Goal: Task Accomplishment & Management: Complete application form

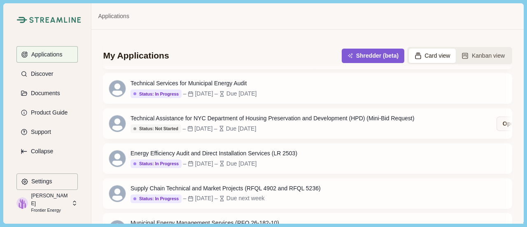
scroll to position [82, 0]
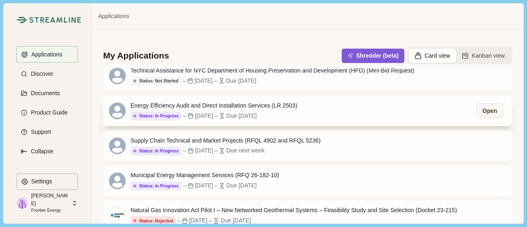
click at [188, 115] on icon at bounding box center [191, 116] width 6 height 6
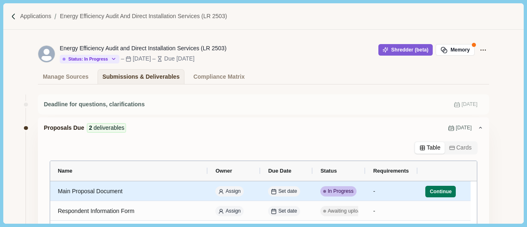
click at [174, 194] on div "Main Proposal Document" at bounding box center [129, 191] width 143 height 16
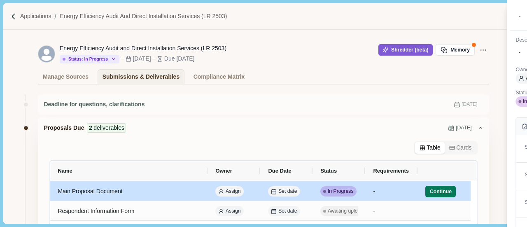
click at [174, 194] on div "**********" at bounding box center [263, 113] width 527 height 227
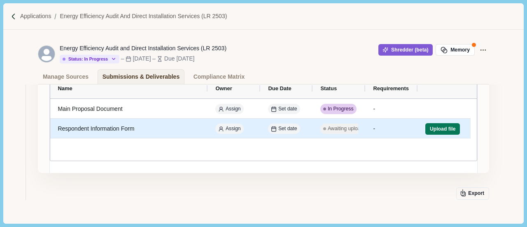
scroll to position [41, 0]
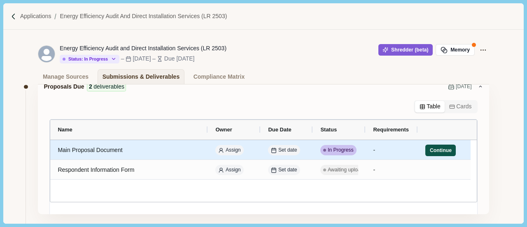
click at [443, 151] on button "Continue" at bounding box center [441, 151] width 30 height 12
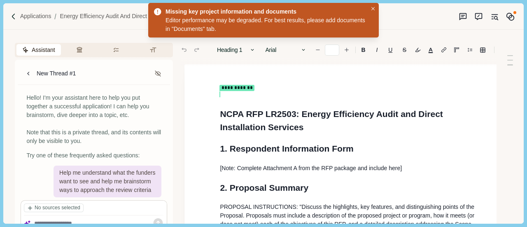
type input "**"
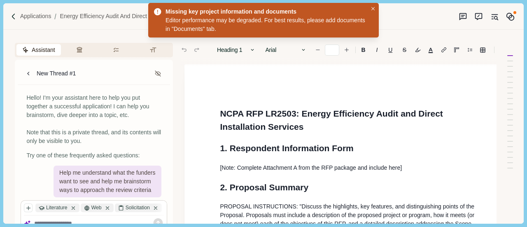
click at [372, 6] on button "Close" at bounding box center [373, 9] width 9 height 9
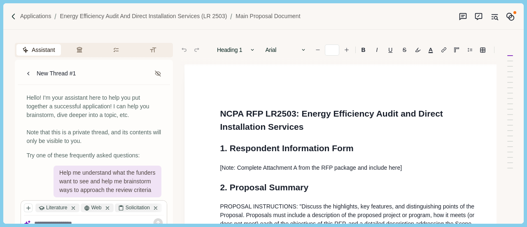
click at [372, 6] on div "Missing key project information and documents Editor performance may be degrade…" at bounding box center [263, 20] width 231 height 35
click at [12, 16] on img at bounding box center [13, 16] width 7 height 7
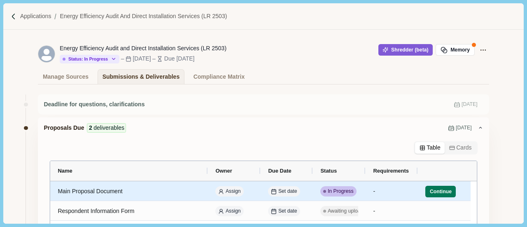
click at [129, 192] on div "Main Proposal Document" at bounding box center [129, 191] width 143 height 16
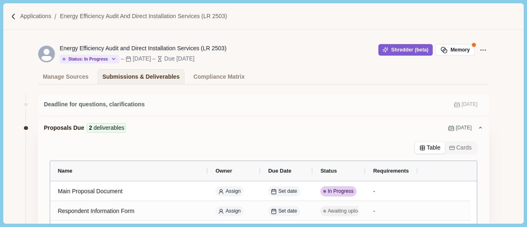
scroll to position [41, 0]
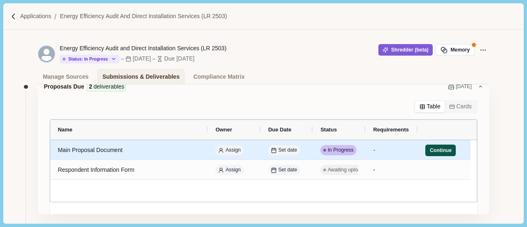
click at [433, 151] on button "Continue" at bounding box center [441, 151] width 30 height 12
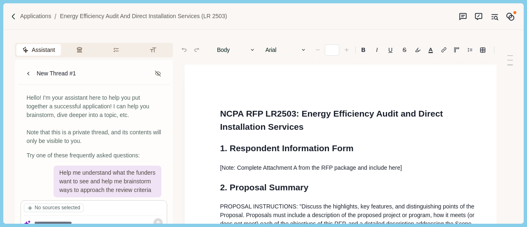
type input "**"
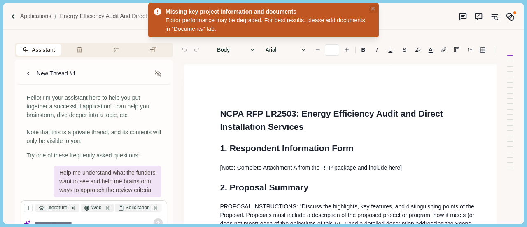
click at [372, 10] on button "Close" at bounding box center [373, 9] width 9 height 9
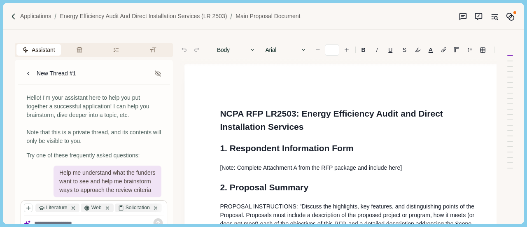
click at [372, 10] on div "Missing key project information and documents Editor performance may be degrade…" at bounding box center [263, 20] width 231 height 35
click at [16, 19] on img at bounding box center [13, 16] width 7 height 7
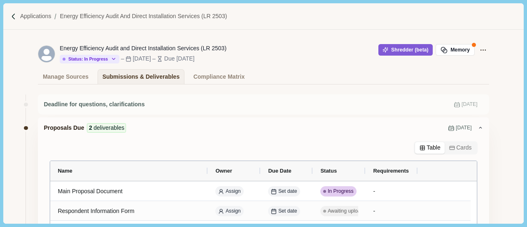
drag, startPoint x: 257, startPoint y: 149, endPoint x: 225, endPoint y: 147, distance: 31.8
click at [225, 147] on div "Table Cards" at bounding box center [263, 147] width 451 height 13
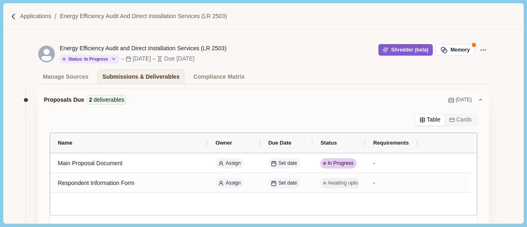
scroll to position [41, 0]
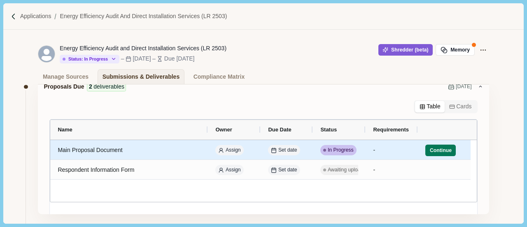
click at [147, 158] on div "Main Proposal Document" at bounding box center [129, 151] width 143 height 20
select select "********"
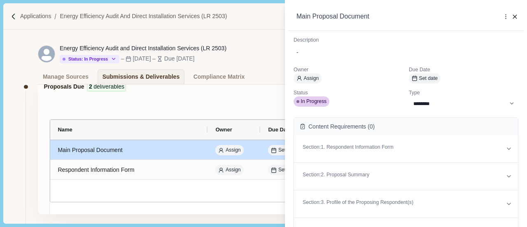
click at [198, 93] on div "**********" at bounding box center [263, 113] width 527 height 227
click at [198, 93] on div "Proposals Due 2 deliverables [DATE]" at bounding box center [263, 86] width 451 height 21
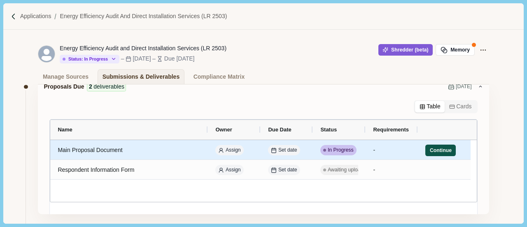
click at [443, 150] on button "Continue" at bounding box center [441, 151] width 30 height 12
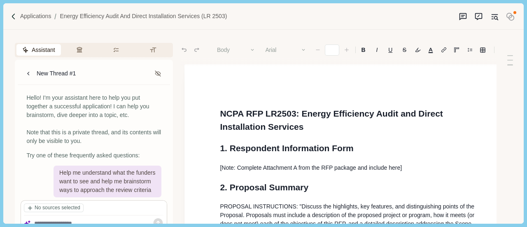
type input "**"
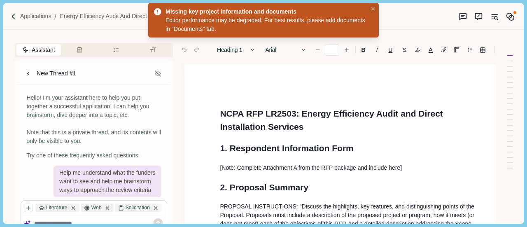
click at [373, 8] on icon "Close" at bounding box center [374, 9] width 4 height 4
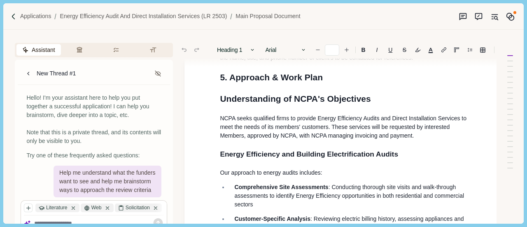
scroll to position [528, 0]
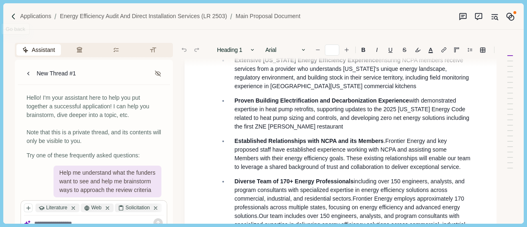
click at [9, 23] on div "Applications Energy Efficiency Audit and Direct Installation Services (LR 2503)…" at bounding box center [263, 16] width 520 height 26
click at [12, 18] on img at bounding box center [13, 16] width 7 height 7
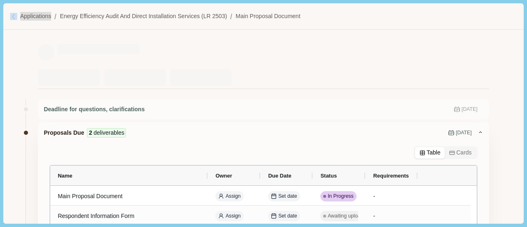
click at [12, 18] on img at bounding box center [13, 16] width 7 height 7
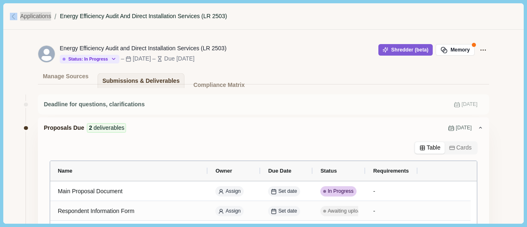
click at [198, 18] on p "Energy Efficiency Audit and Direct Installation Services (LR 2503)" at bounding box center [143, 16] width 167 height 9
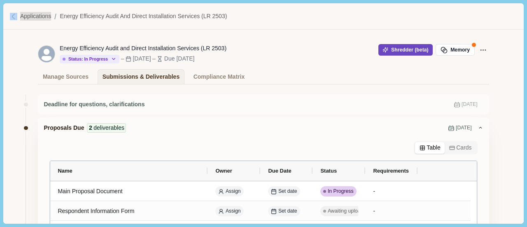
click at [404, 54] on button "Shredder (beta)" at bounding box center [406, 50] width 55 height 12
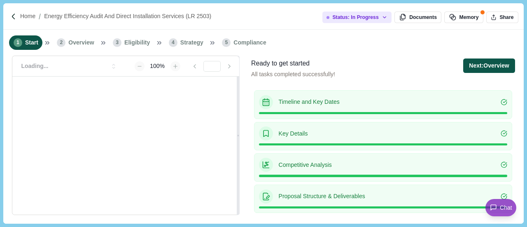
click at [490, 66] on button "Next: Overview" at bounding box center [490, 66] width 52 height 14
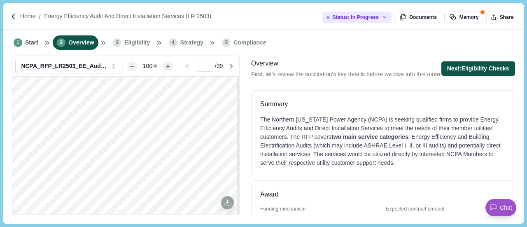
click at [490, 68] on button "Next: Eligibility Checks" at bounding box center [479, 68] width 74 height 14
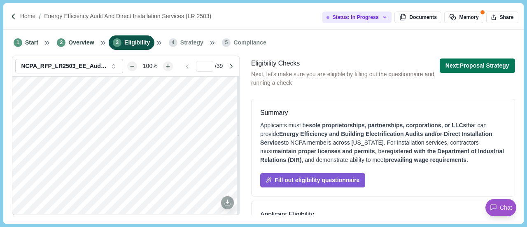
click at [490, 68] on button "Next: Proposal Strategy" at bounding box center [477, 66] width 75 height 14
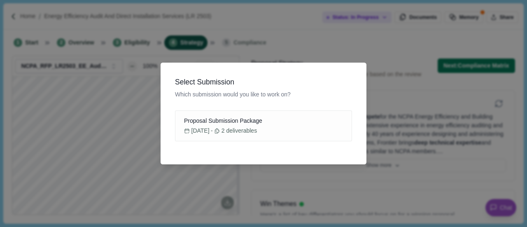
click at [270, 52] on div "Select Submission Which submission would you like to work on? Proposal Submissi…" at bounding box center [263, 113] width 527 height 227
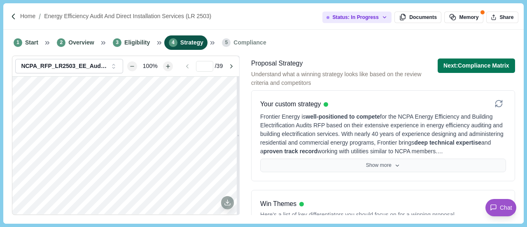
click at [389, 166] on button "Show more" at bounding box center [383, 166] width 246 height 14
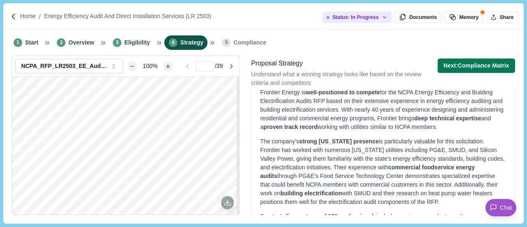
scroll to position [41, 0]
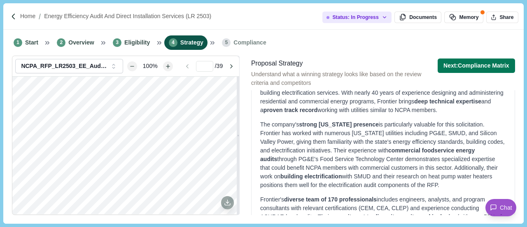
drag, startPoint x: 388, startPoint y: 152, endPoint x: 417, endPoint y: 159, distance: 30.3
click at [396, 154] on span "commercial foodservice energy audits" at bounding box center [367, 154] width 215 height 15
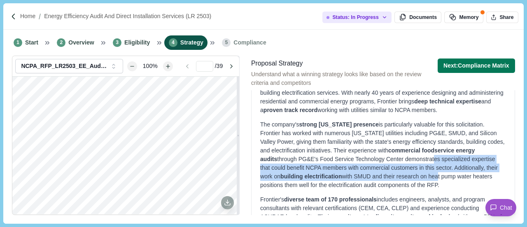
drag, startPoint x: 417, startPoint y: 159, endPoint x: 435, endPoint y: 173, distance: 22.7
click at [435, 173] on div "The company's strong California presence is particularly valuable for this soli…" at bounding box center [383, 154] width 246 height 69
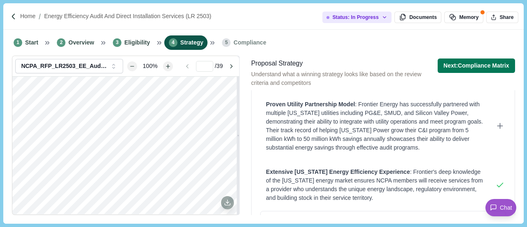
scroll to position [371, 0]
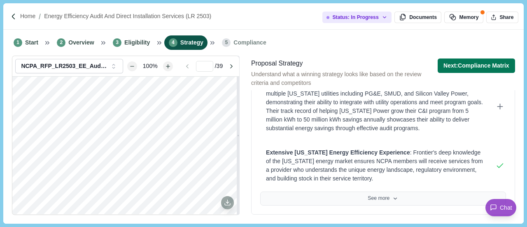
click at [369, 199] on button "See more" at bounding box center [383, 199] width 246 height 14
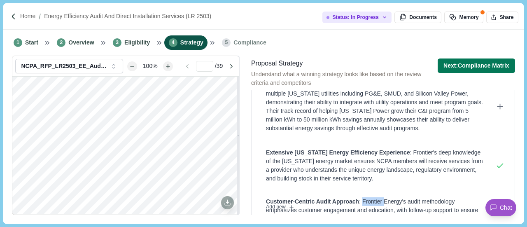
click at [369, 199] on div "Customer-Centric Audit Approach : Frontier Energy's audit methodology emphasize…" at bounding box center [376, 223] width 220 height 52
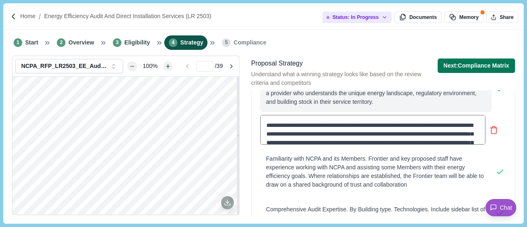
scroll to position [453, 0]
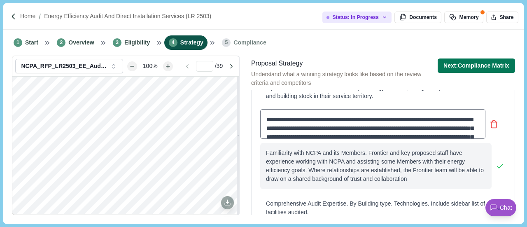
click at [366, 166] on div "**********" at bounding box center [383, 165] width 246 height 113
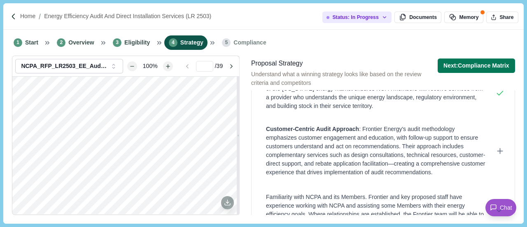
scroll to position [433, 0]
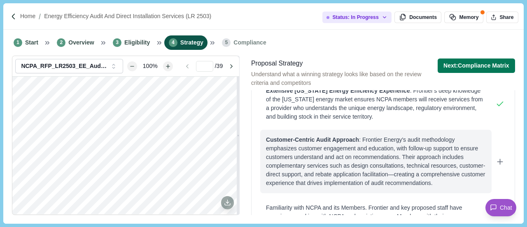
click at [365, 165] on div "Customer-Centric Audit Approach : Frontier Energy's audit methodology emphasize…" at bounding box center [376, 162] width 220 height 52
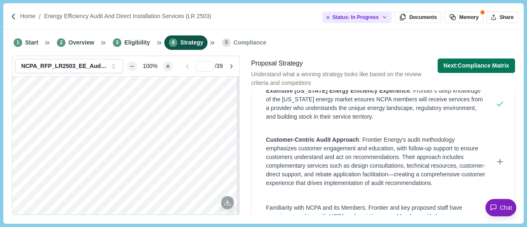
click at [499, 202] on button "Chat" at bounding box center [501, 207] width 31 height 17
click at [495, 209] on icon at bounding box center [493, 207] width 7 height 7
click at [495, 209] on icon at bounding box center [494, 207] width 9 height 9
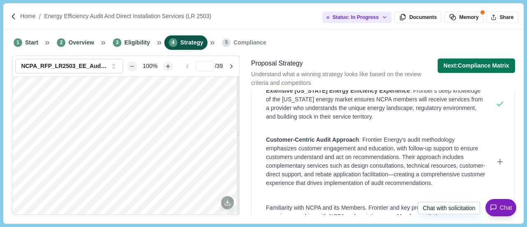
click at [495, 209] on icon at bounding box center [493, 207] width 7 height 7
click at [495, 209] on icon at bounding box center [494, 208] width 9 height 9
click at [495, 209] on icon at bounding box center [493, 207] width 7 height 7
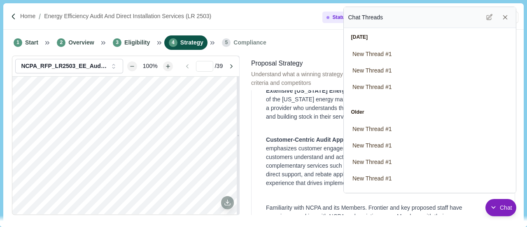
click at [307, 46] on div "1 Start 2 Overview 3 Eligibility 4 Strategy 5 Compliance" at bounding box center [263, 43] width 520 height 26
click at [507, 19] on icon at bounding box center [505, 17] width 7 height 7
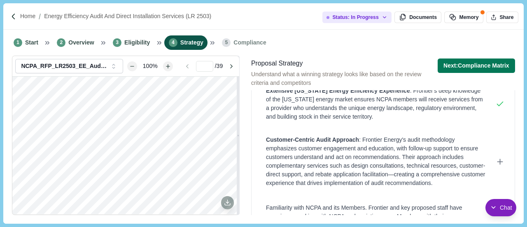
click at [507, 19] on button "Share" at bounding box center [503, 18] width 32 height 12
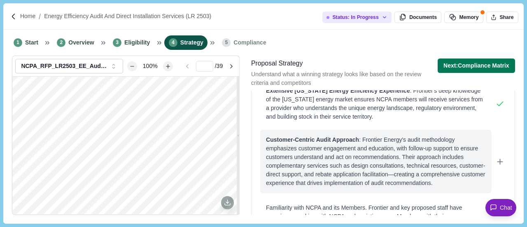
click at [284, 149] on div "Customer-Centric Audit Approach : Frontier Energy's audit methodology emphasize…" at bounding box center [376, 162] width 220 height 52
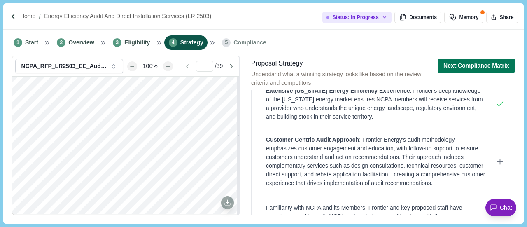
click at [258, 126] on div "Win Themes Here's a list of key differentiators you should focus on for a winni…" at bounding box center [383, 115] width 264 height 405
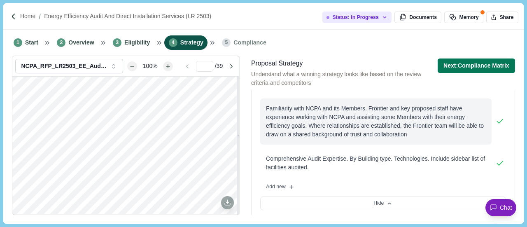
scroll to position [515, 0]
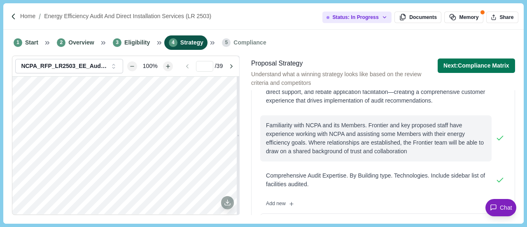
drag, startPoint x: 351, startPoint y: 144, endPoint x: 342, endPoint y: 145, distance: 8.7
click at [342, 145] on div "Familiarity with NCPA and its Members. Frontier and key proposed staff have exp…" at bounding box center [376, 138] width 220 height 35
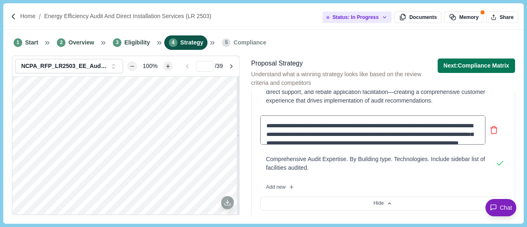
drag, startPoint x: 342, startPoint y: 139, endPoint x: 265, endPoint y: 134, distance: 78.0
click at [264, 135] on textarea "**********" at bounding box center [372, 129] width 225 height 29
click at [266, 131] on textarea "**********" at bounding box center [372, 129] width 225 height 29
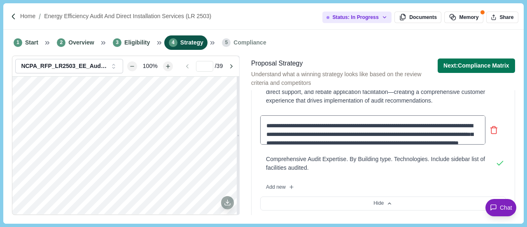
click at [269, 133] on textarea "**********" at bounding box center [372, 129] width 225 height 29
click at [266, 131] on textarea "**********" at bounding box center [372, 129] width 225 height 29
click at [268, 133] on textarea "**********" at bounding box center [372, 129] width 225 height 29
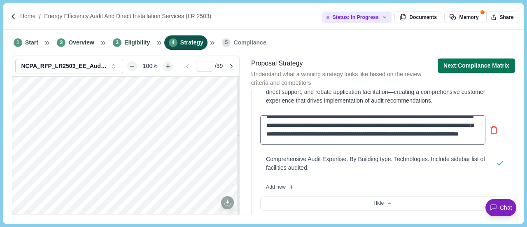
scroll to position [17, 0]
drag, startPoint x: 268, startPoint y: 133, endPoint x: 473, endPoint y: 149, distance: 205.8
click at [473, 145] on textarea "**********" at bounding box center [372, 129] width 225 height 29
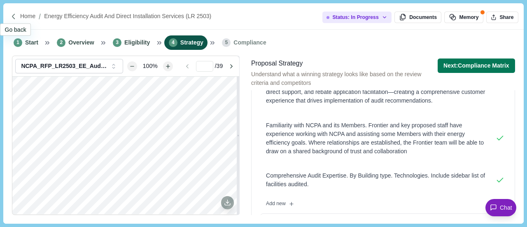
click at [12, 14] on img at bounding box center [13, 16] width 7 height 7
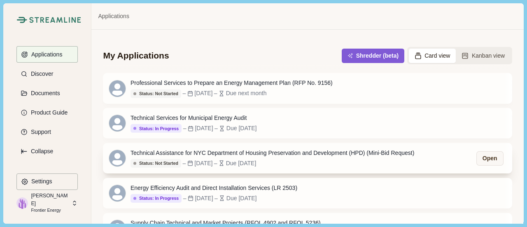
scroll to position [41, 0]
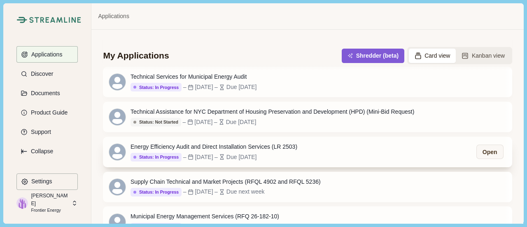
click at [257, 160] on div "Due [DATE]" at bounding box center [242, 157] width 30 height 9
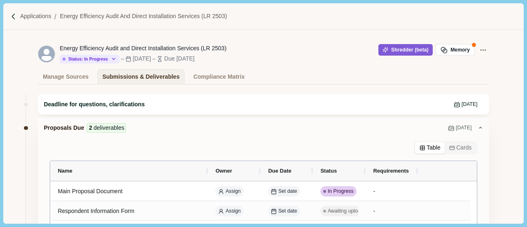
scroll to position [82, 0]
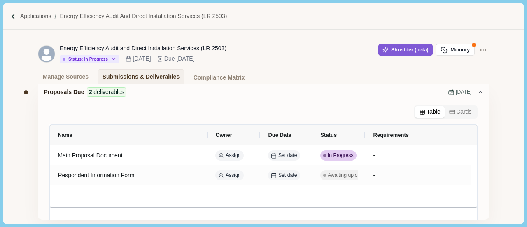
scroll to position [82, 0]
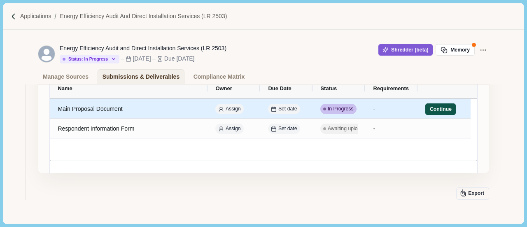
click at [431, 107] on button "Continue" at bounding box center [441, 109] width 30 height 12
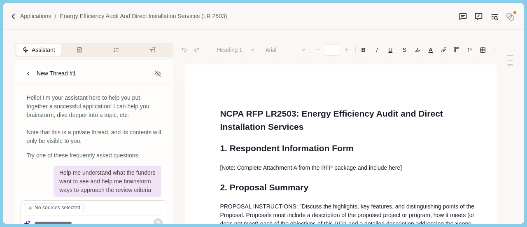
type input "**"
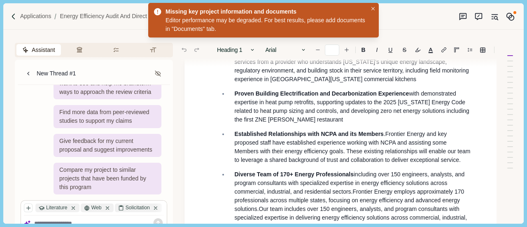
scroll to position [536, 0]
click at [317, 193] on span "Frontier Energy employs approximately 170 professionals across multiple states,…" at bounding box center [350, 200] width 232 height 24
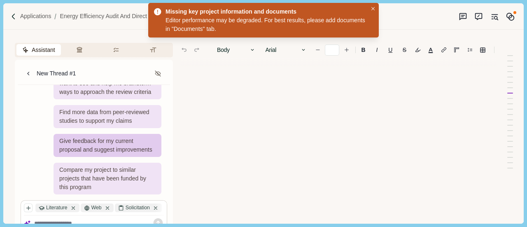
scroll to position [1517, 0]
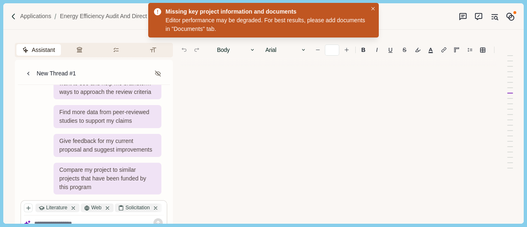
drag, startPoint x: 497, startPoint y: 213, endPoint x: 462, endPoint y: 220, distance: 35.2
click at [487, 216] on div "Assistant Review Criteria Requirements Formatting New Thread #1 Hello! I'm your…" at bounding box center [263, 127] width 520 height 194
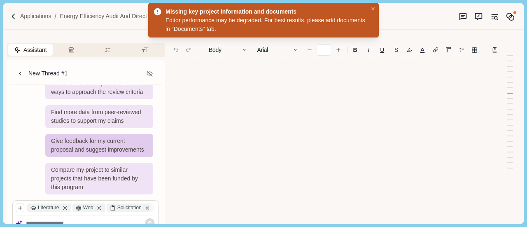
click at [121, 152] on div "Give feedback for my current proposal and suggest improvements" at bounding box center [99, 145] width 108 height 23
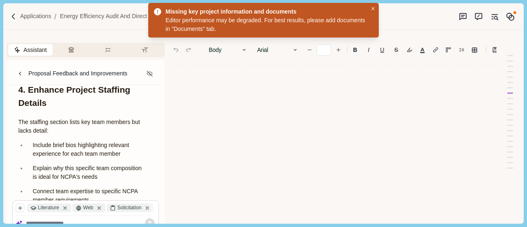
scroll to position [725, 0]
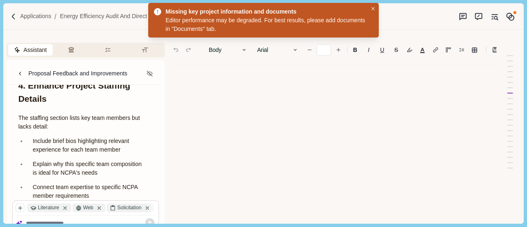
click at [152, 195] on div "After reviewing your proposal draft for NCPA RFP LR2503, I have several observa…" at bounding box center [85, 108] width 147 height 1389
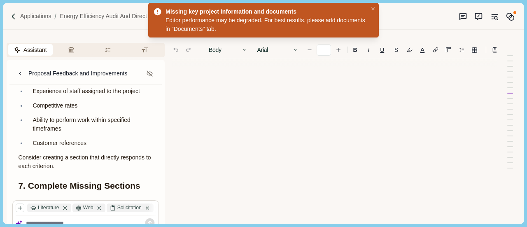
scroll to position [972, 0]
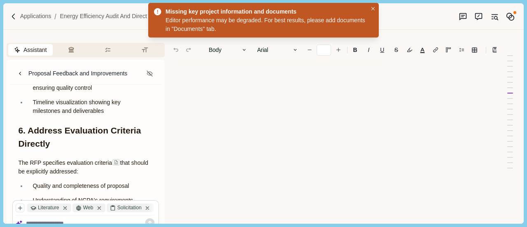
drag, startPoint x: 141, startPoint y: 103, endPoint x: 153, endPoint y: 124, distance: 24.5
click at [141, 92] on p "Clear metrics for measuring success and ensuring quality control" at bounding box center [90, 83] width 115 height 17
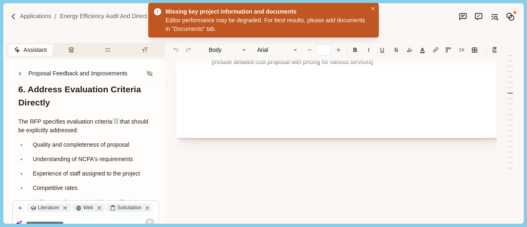
scroll to position [1517, 8]
